Goal: Navigation & Orientation: Find specific page/section

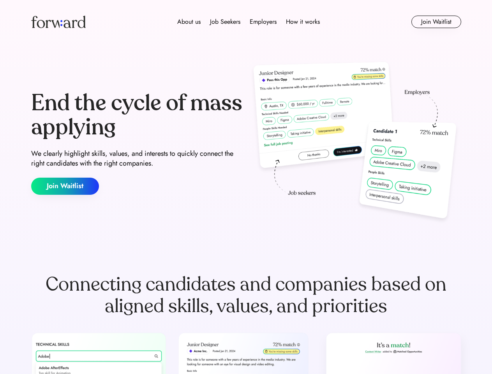
click at [246, 187] on div "End the cycle of mass applying We clearly highlight skills, values, and interes…" at bounding box center [246, 143] width 430 height 168
click at [246, 22] on div "About us Job Seekers Employers How it works" at bounding box center [248, 21] width 307 height 9
click at [58, 22] on img at bounding box center [58, 22] width 55 height 12
click at [249, 22] on div "About us Job Seekers Employers How it works" at bounding box center [248, 21] width 307 height 9
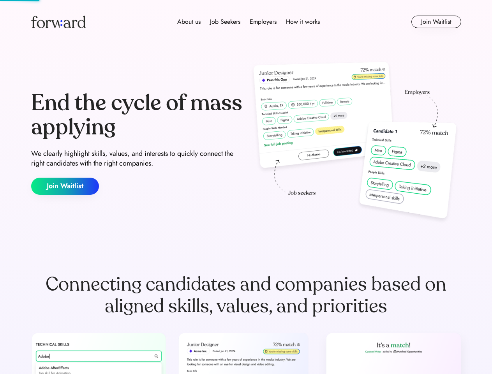
click at [189, 22] on div "About us" at bounding box center [188, 21] width 23 height 9
click at [225, 22] on div "Job Seekers" at bounding box center [225, 21] width 30 height 9
click at [263, 22] on div "Employers" at bounding box center [263, 21] width 27 height 9
click at [302, 22] on div "How it works" at bounding box center [303, 21] width 34 height 9
click at [436, 22] on button "Join Waitlist" at bounding box center [436, 22] width 50 height 12
